Goal: Task Accomplishment & Management: Use online tool/utility

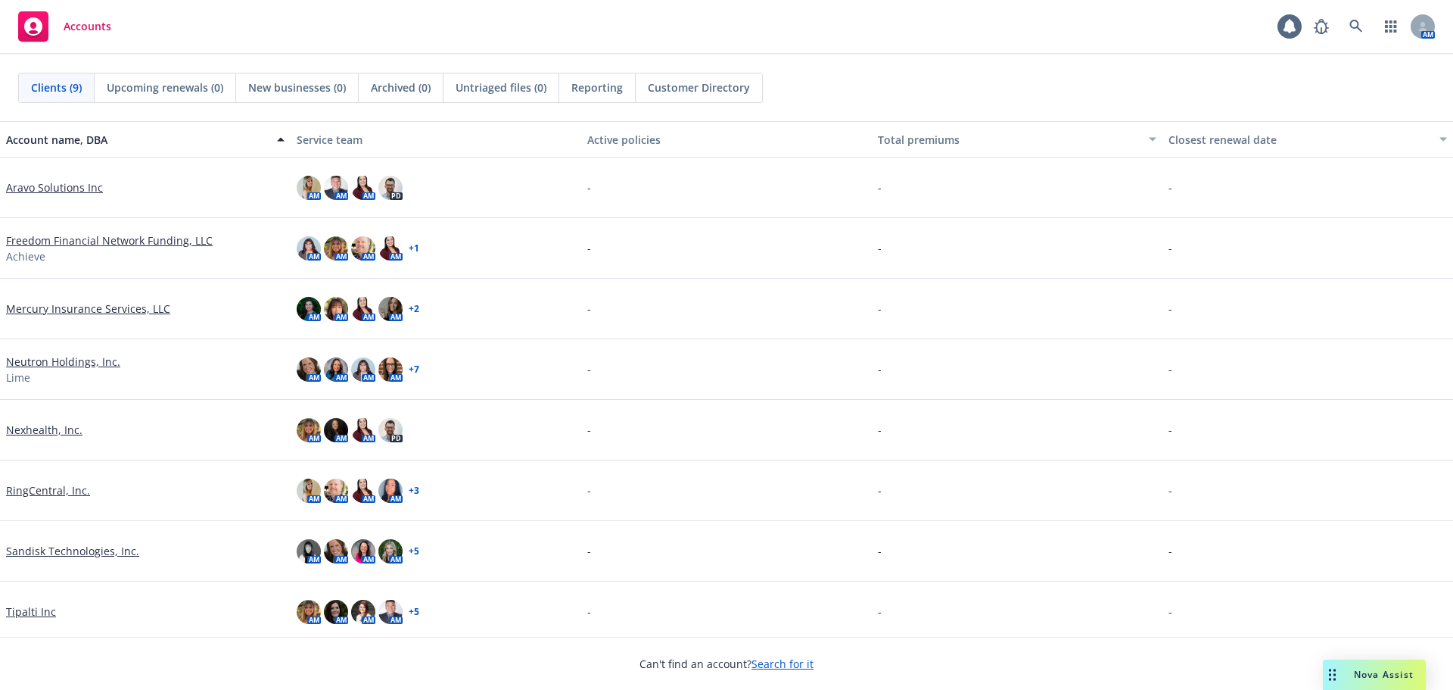
click at [48, 488] on link "RingCentral, Inc." at bounding box center [48, 490] width 84 height 16
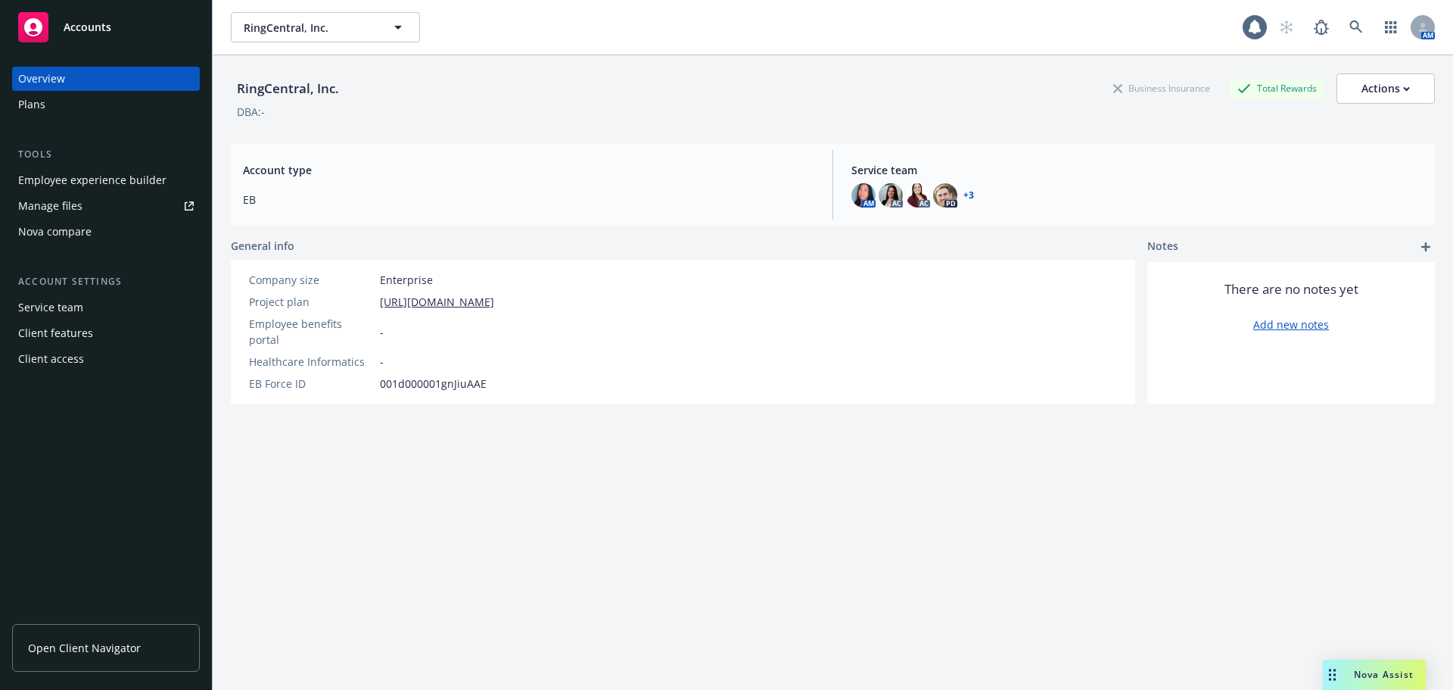
click at [70, 207] on div "Manage files" at bounding box center [50, 206] width 64 height 24
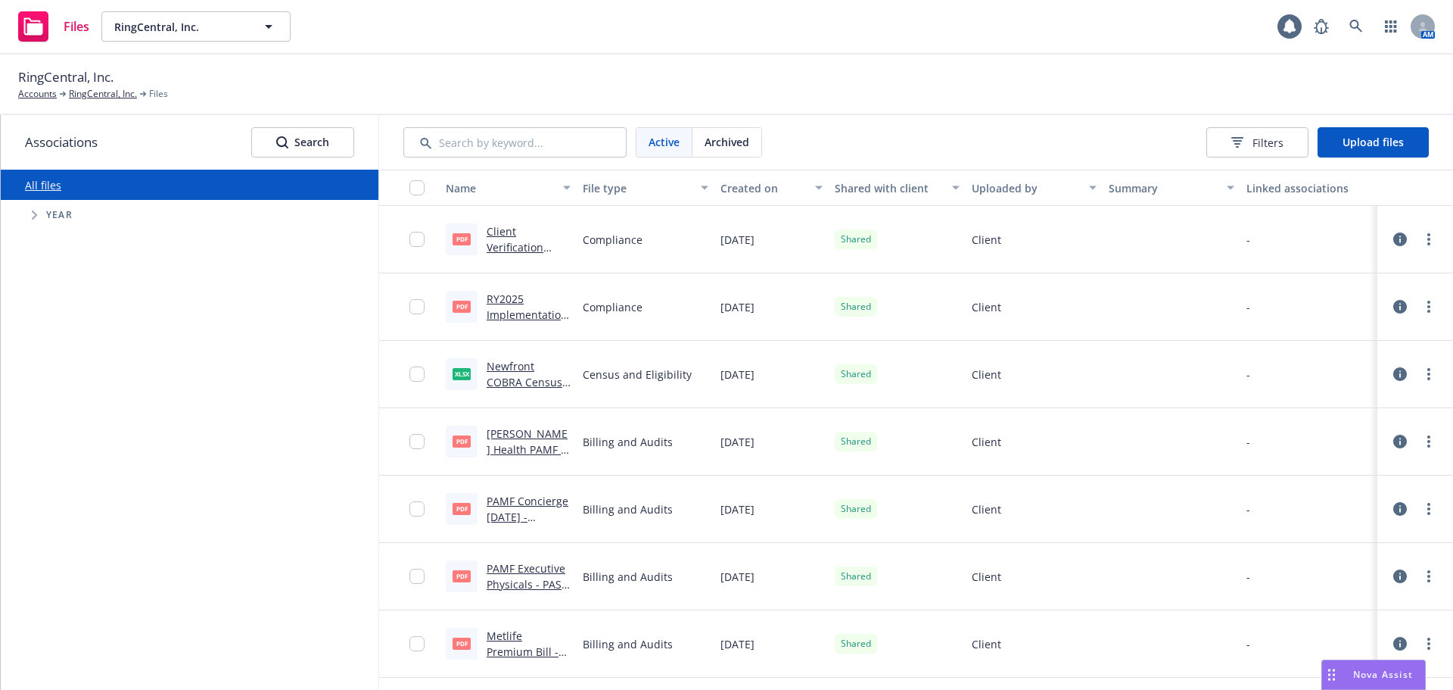
click at [703, 186] on div "button" at bounding box center [707, 187] width 8 height 35
click at [703, 190] on div "button" at bounding box center [707, 187] width 8 height 35
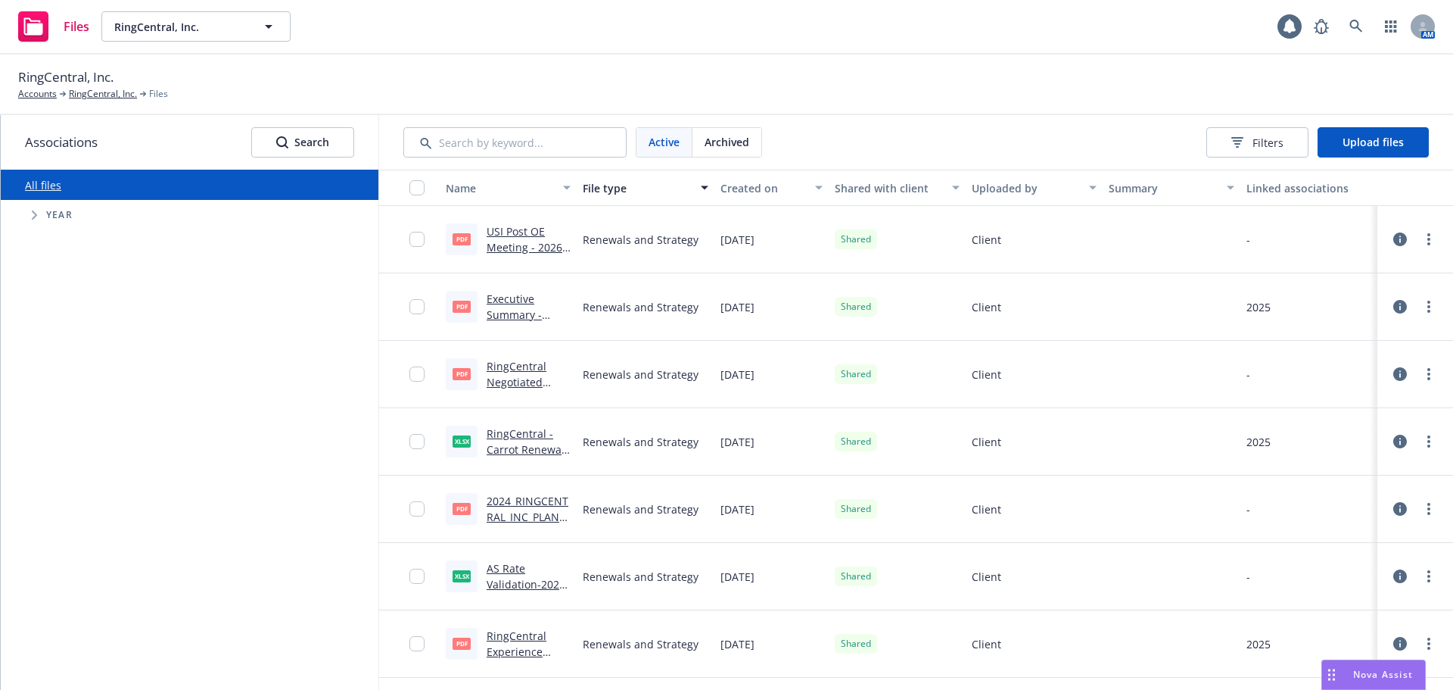
click at [764, 193] on div "Created on" at bounding box center [764, 188] width 86 height 16
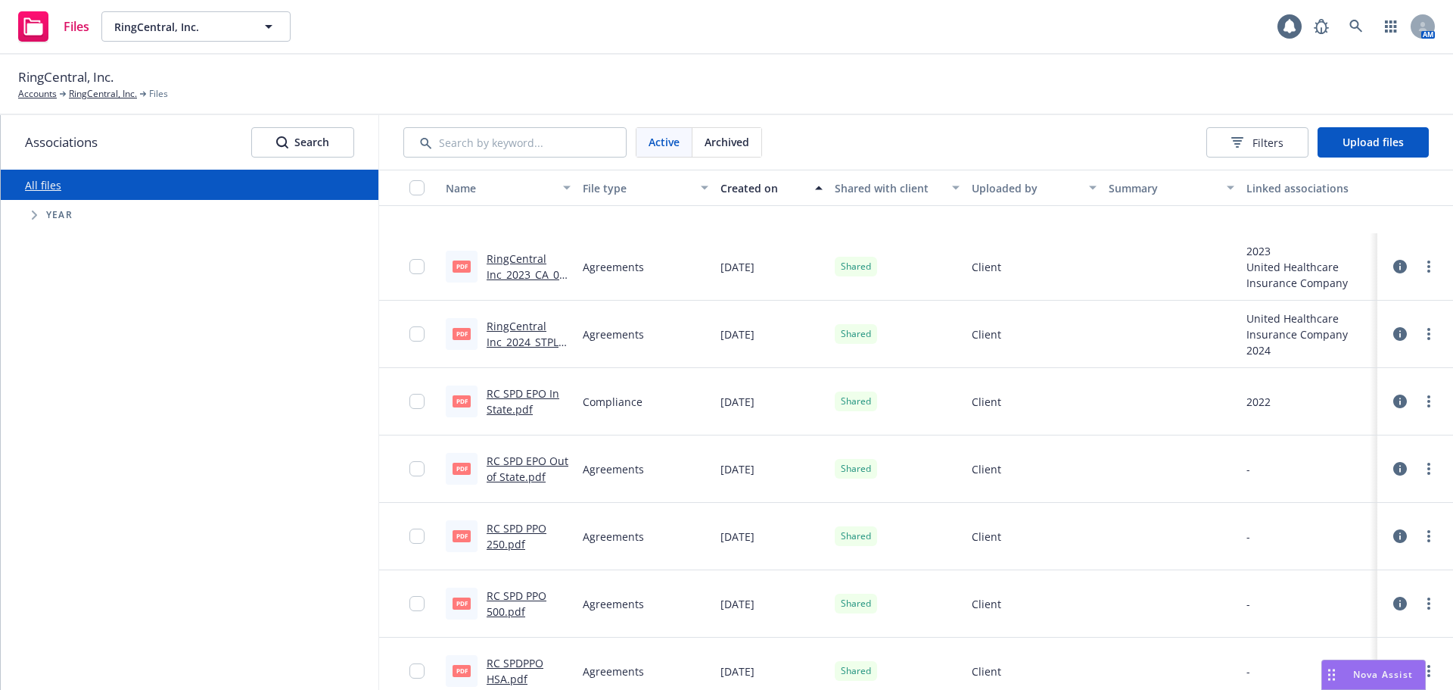
scroll to position [606, 0]
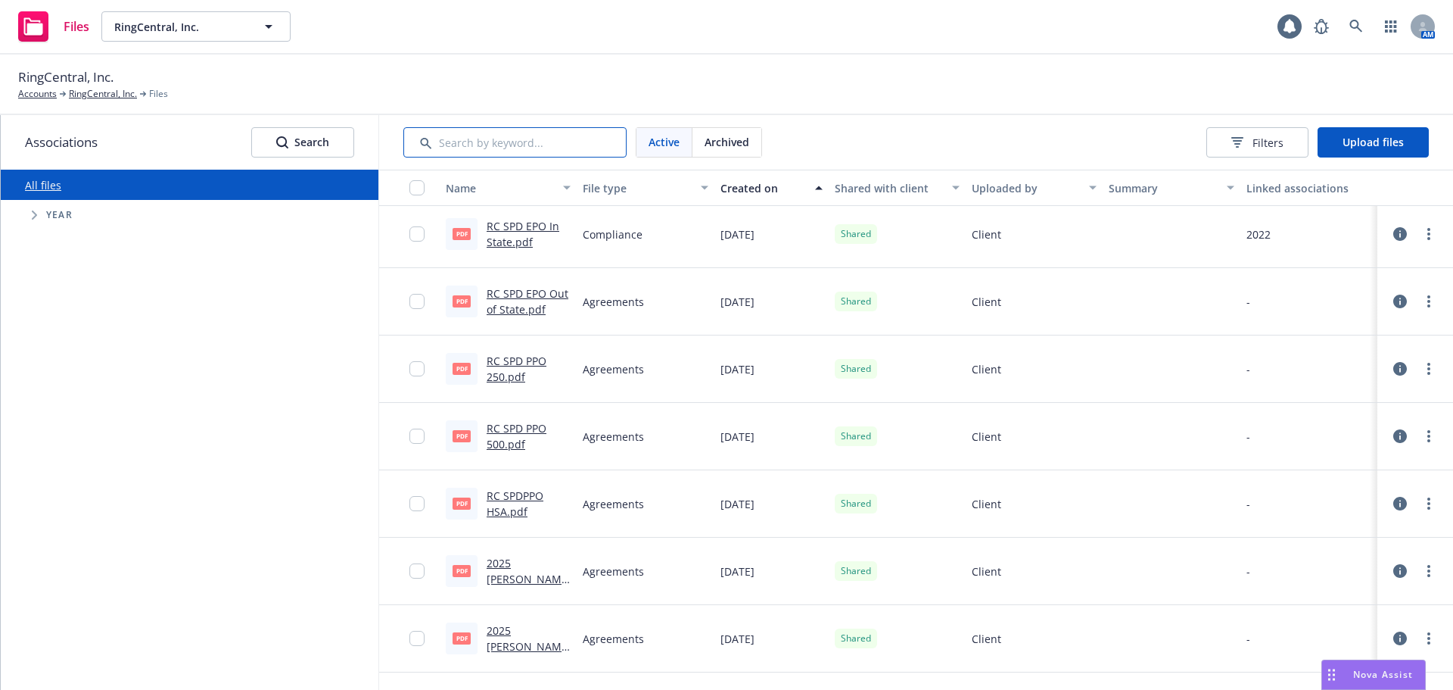
click at [489, 144] on input "Search by keyword..." at bounding box center [514, 142] width 223 height 30
type input "brand"
